Goal: Information Seeking & Learning: Learn about a topic

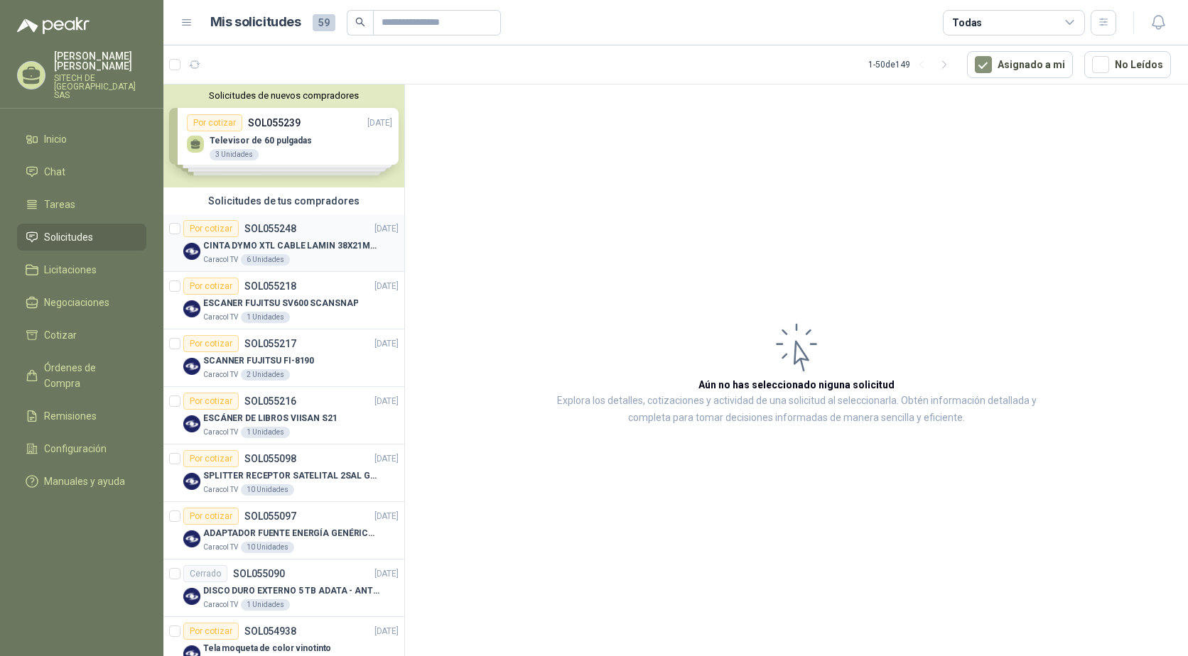
click at [276, 237] on div "CINTA DYMO XTL CABLE LAMIN 38X21MMBLANCO" at bounding box center [300, 245] width 195 height 17
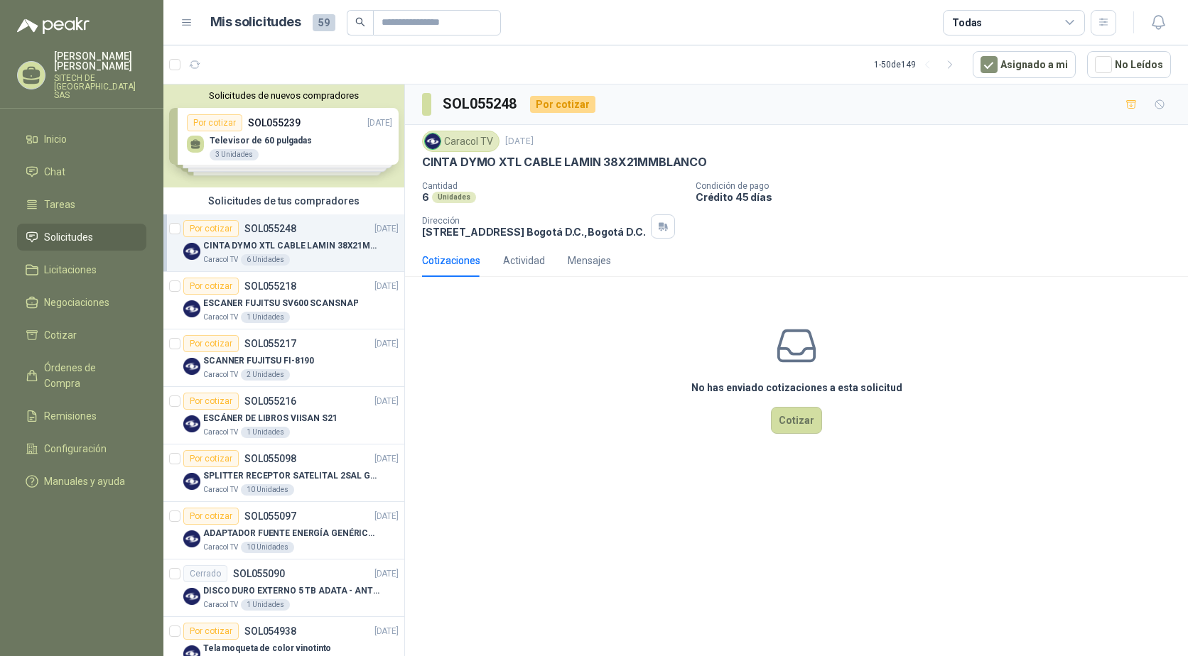
click at [487, 161] on p "CINTA DYMO XTL CABLE LAMIN 38X21MMBLANCO" at bounding box center [564, 162] width 285 height 15
copy p "CINTA DYMO XTL CABLE LAMIN 38X21MMBLANCO"
click at [264, 302] on p "ESCANER FUJITSU SV600 SCANSNAP" at bounding box center [280, 303] width 155 height 13
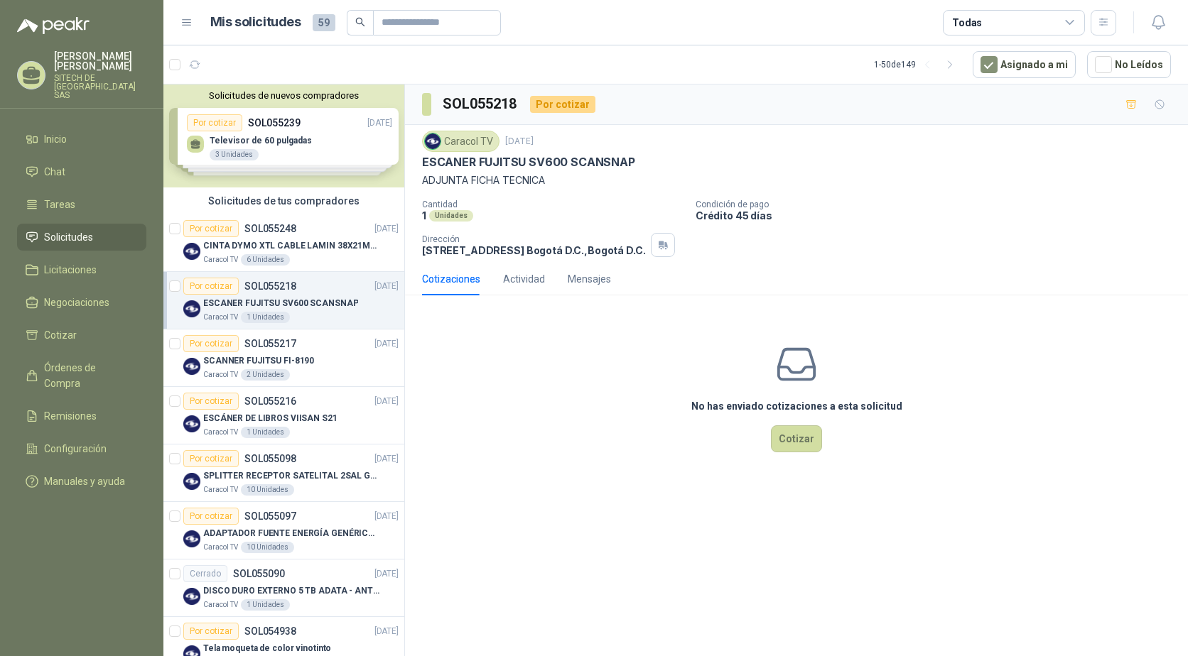
click at [476, 159] on p "ESCANER FUJITSU SV600 SCANSNAP" at bounding box center [528, 162] width 213 height 15
copy p "ESCANER FUJITSU SV600 SCANSNAP"
click at [254, 357] on p "SCANNER FUJITSU FI-8190" at bounding box center [258, 360] width 111 height 13
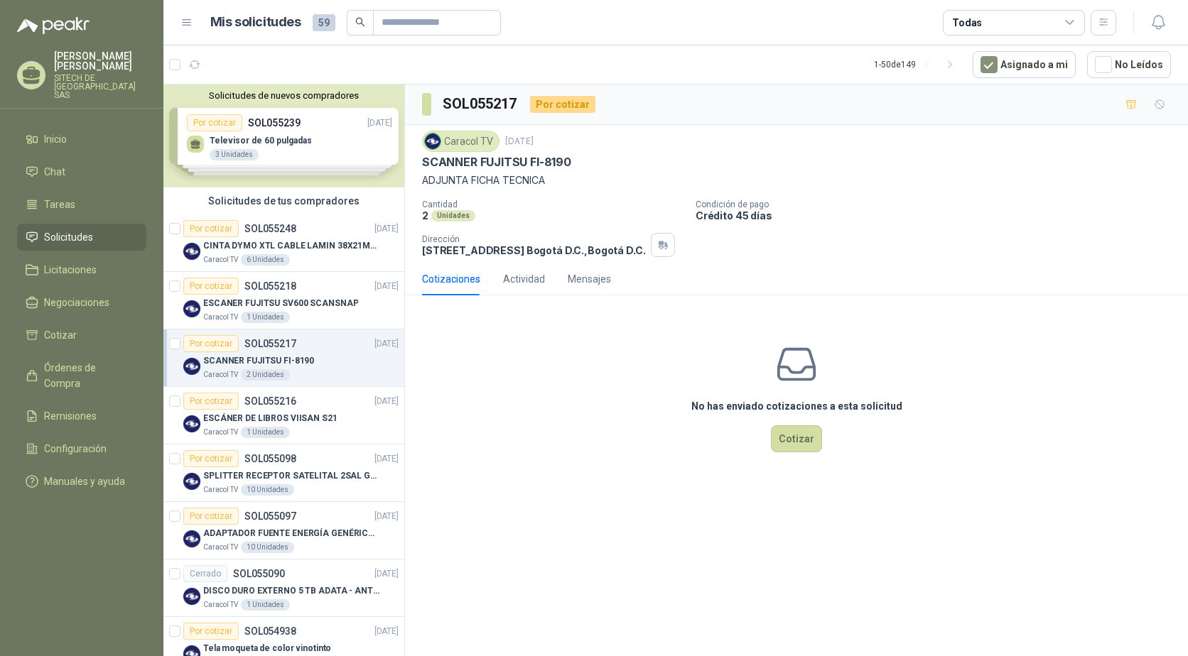
click at [473, 160] on p "SCANNER FUJITSU FI-8190" at bounding box center [496, 162] width 149 height 15
click at [465, 166] on p "SCANNER FUJITSU FI-8190" at bounding box center [496, 162] width 149 height 15
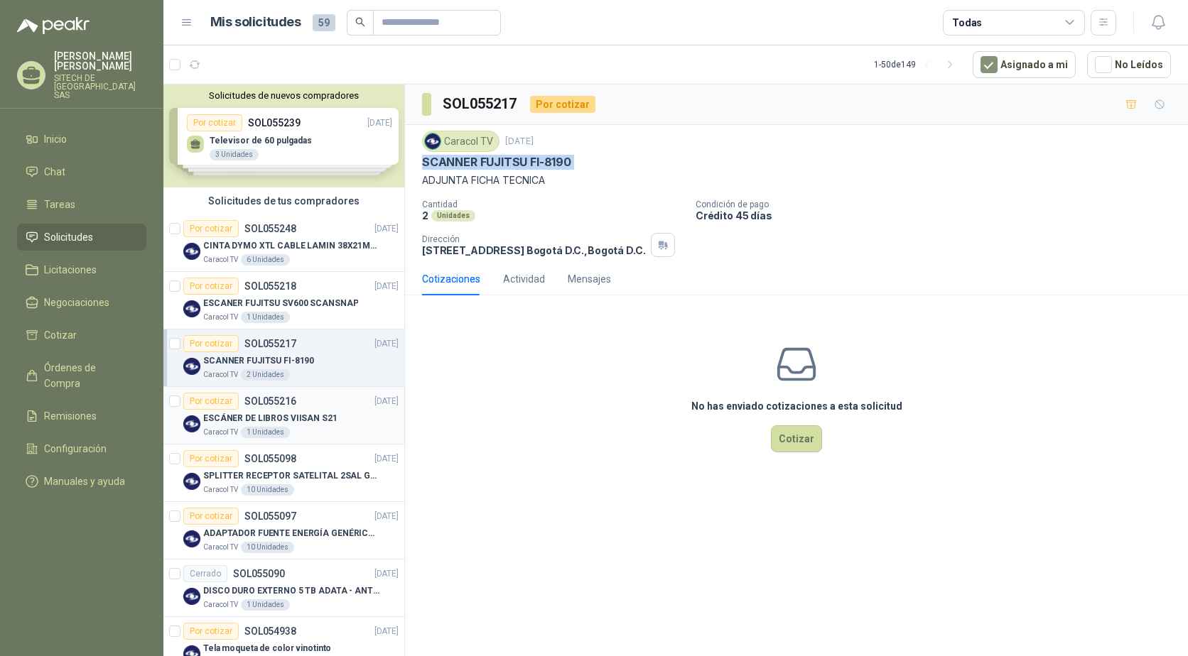
click at [287, 423] on p "ESCÁNER DE LIBROS VIISAN S21" at bounding box center [270, 418] width 134 height 13
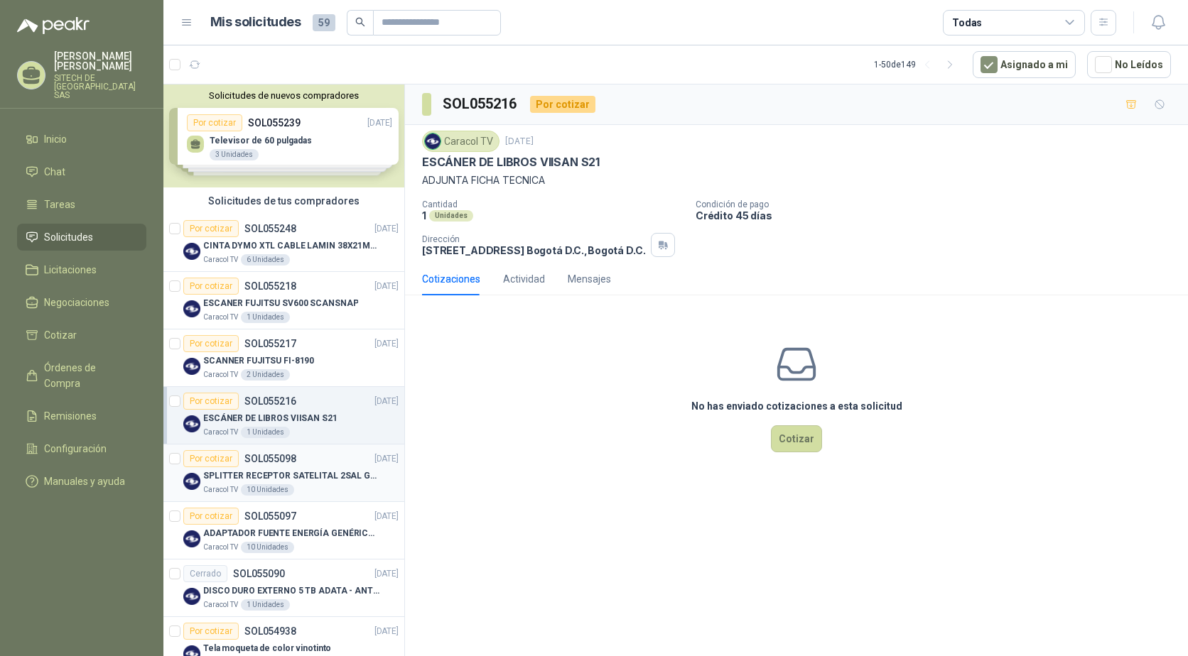
click at [286, 474] on p "SPLITTER RECEPTOR SATELITAL 2SAL GT-SP21" at bounding box center [291, 476] width 177 height 13
click at [272, 431] on div "1 Unidades" at bounding box center [265, 432] width 49 height 11
click at [279, 352] on div "SCANNER FUJITSU FI-8190" at bounding box center [300, 360] width 195 height 17
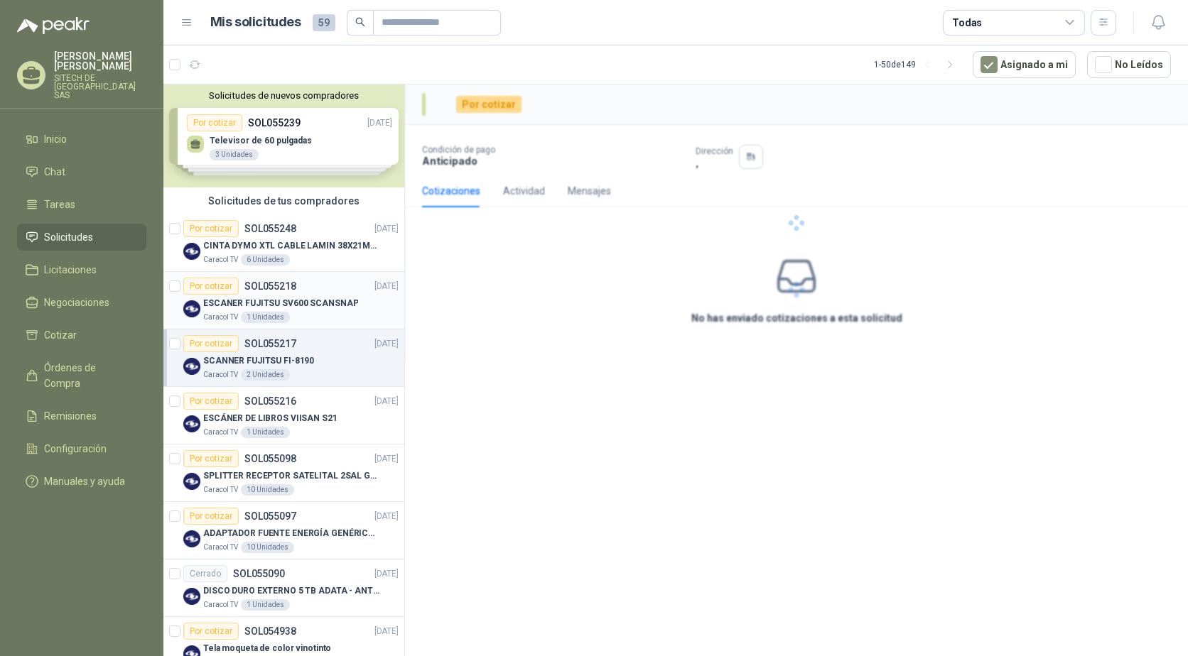
click at [274, 306] on p "ESCANER FUJITSU SV600 SCANSNAP" at bounding box center [280, 303] width 155 height 13
